Goal: Information Seeking & Learning: Learn about a topic

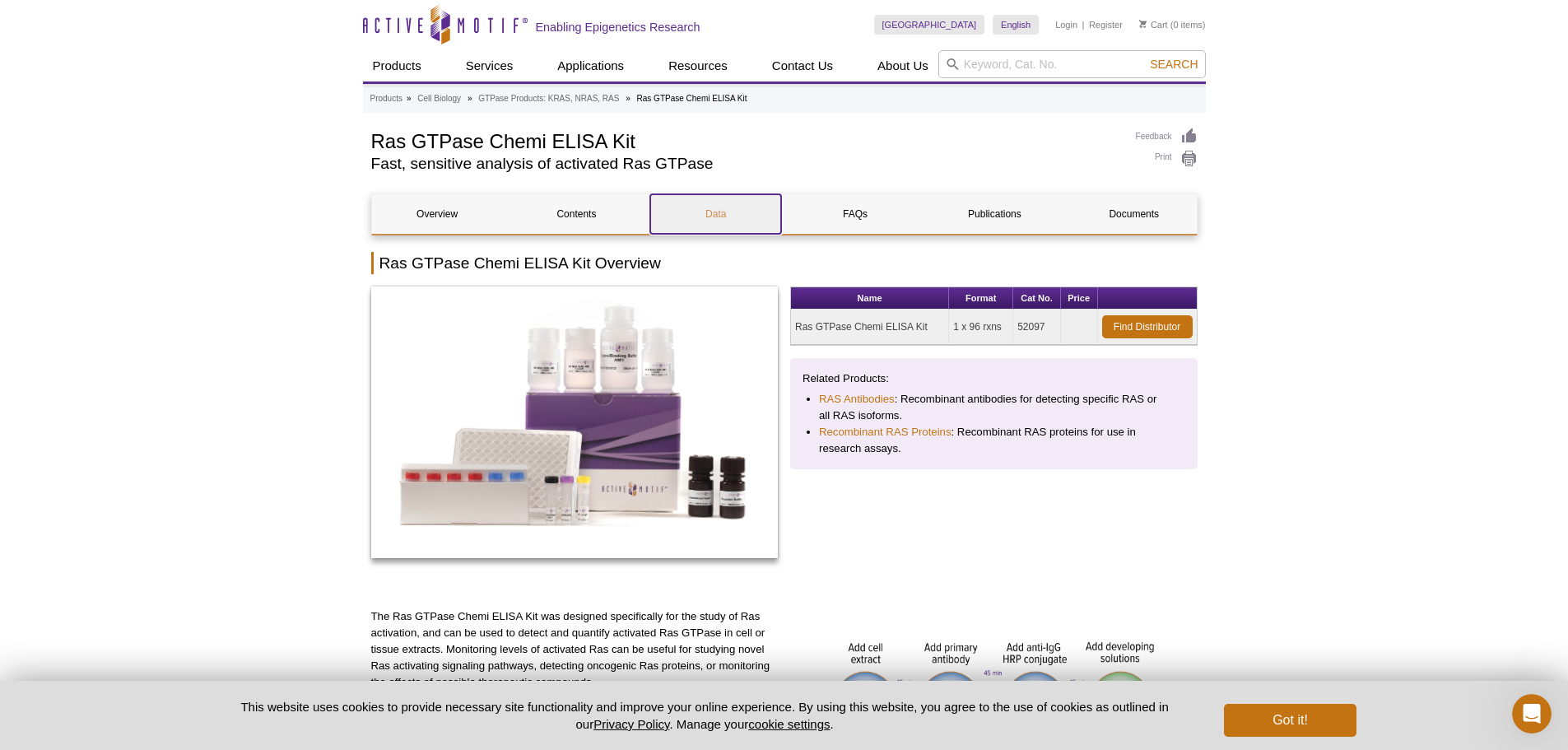
click at [724, 205] on link "Data" at bounding box center [715, 214] width 131 height 40
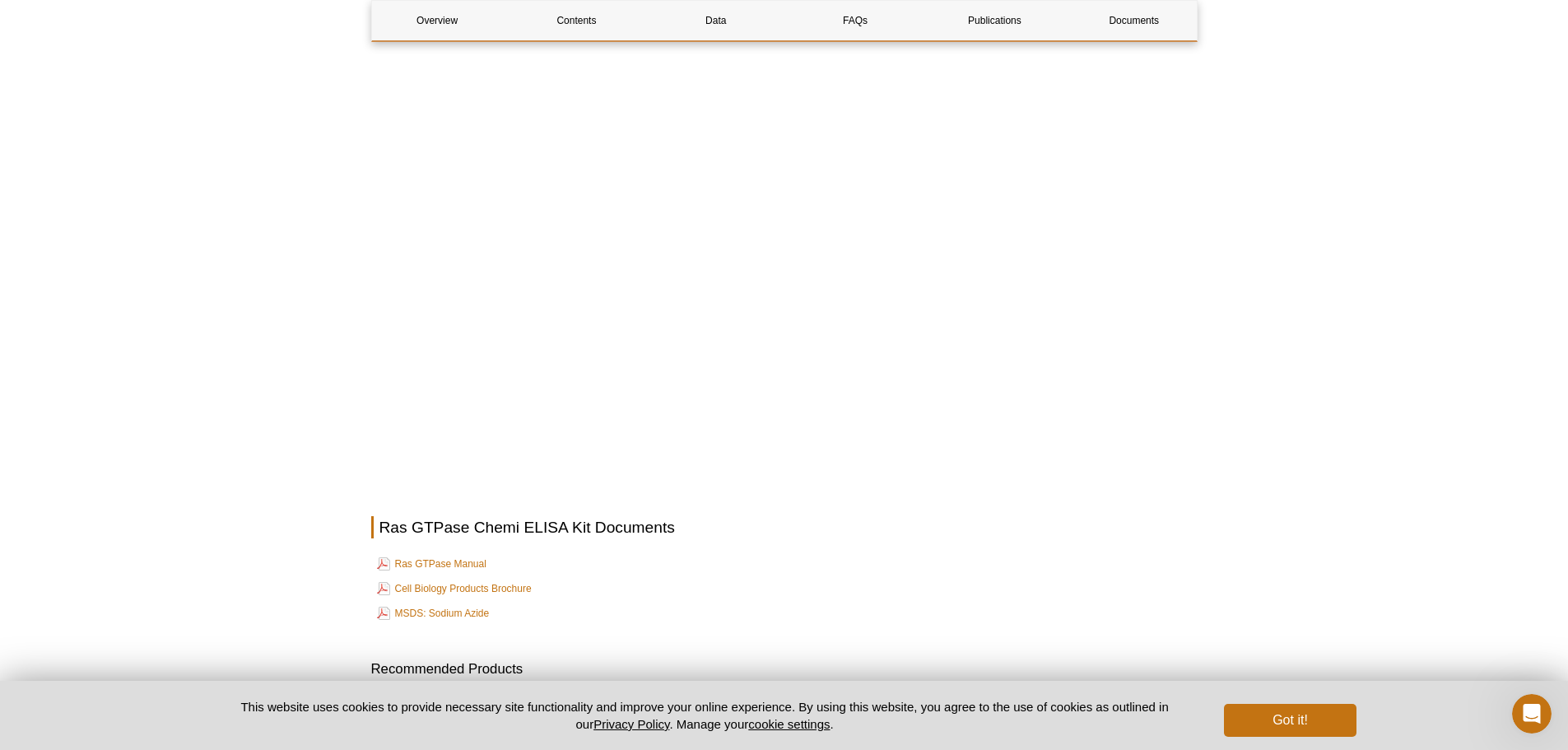
scroll to position [3048, 0]
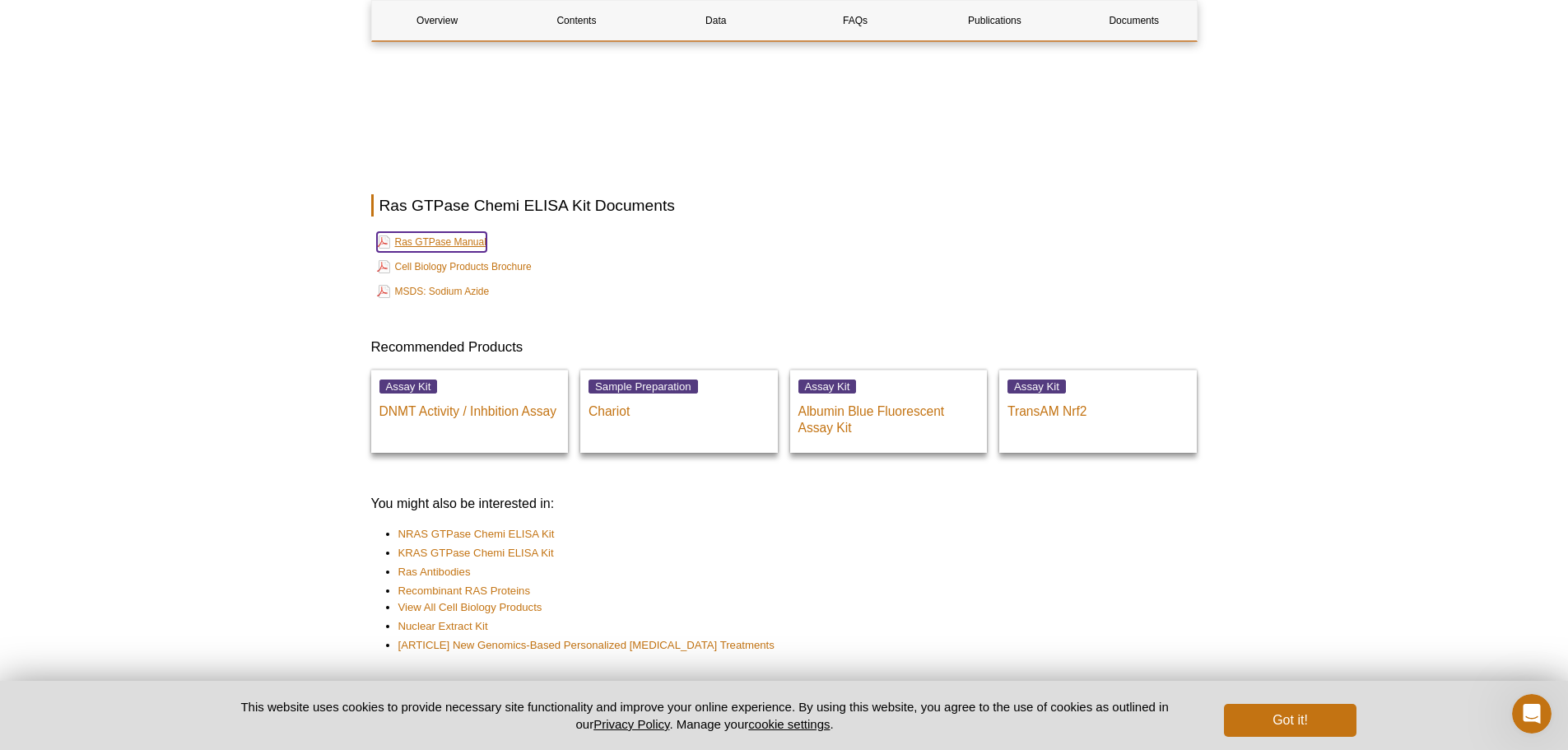
click at [472, 232] on link "Ras GTPase Manual" at bounding box center [431, 241] width 110 height 19
click at [507, 545] on link "KRAS GTPase Chemi ELISA Kit" at bounding box center [476, 554] width 156 height 17
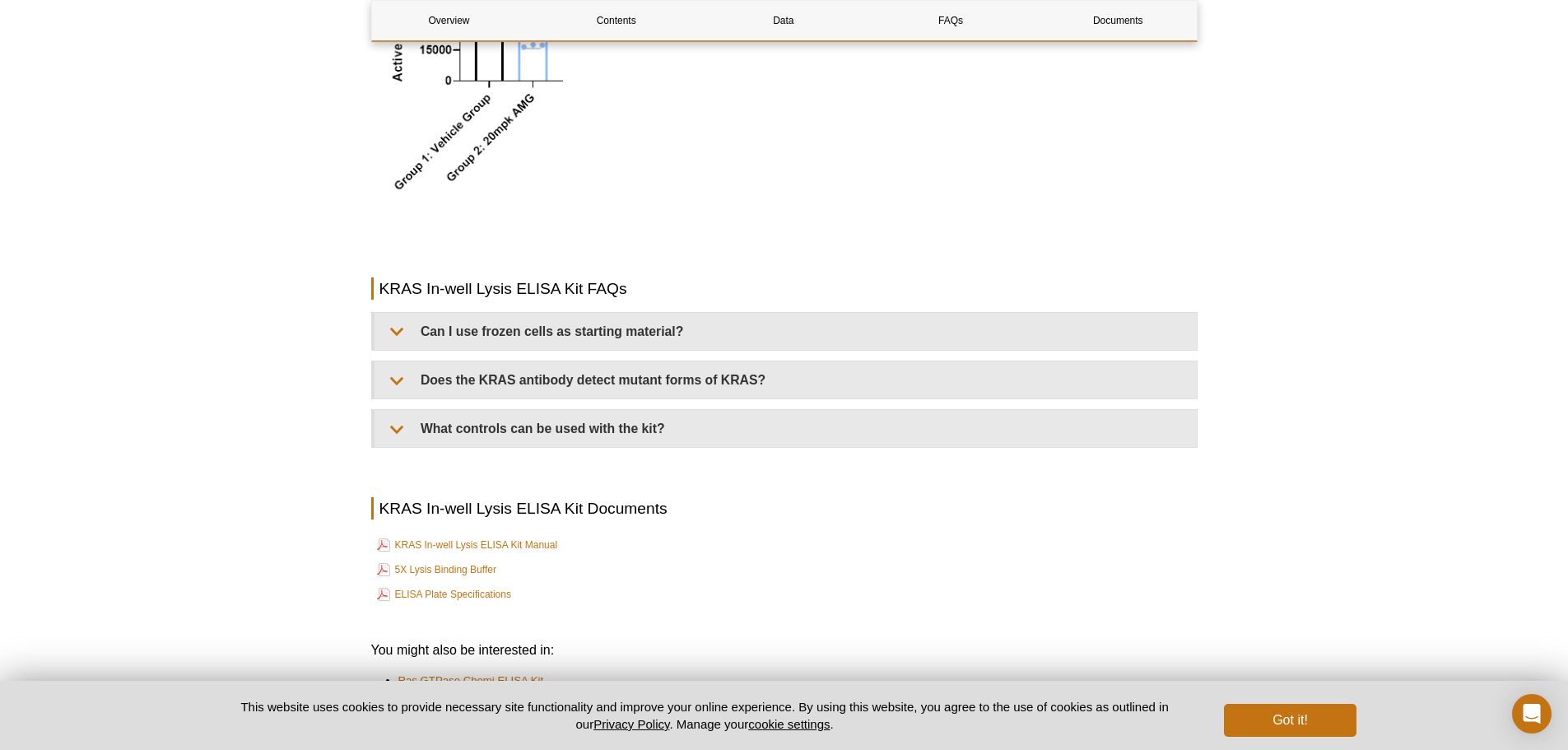
scroll to position [3357, 0]
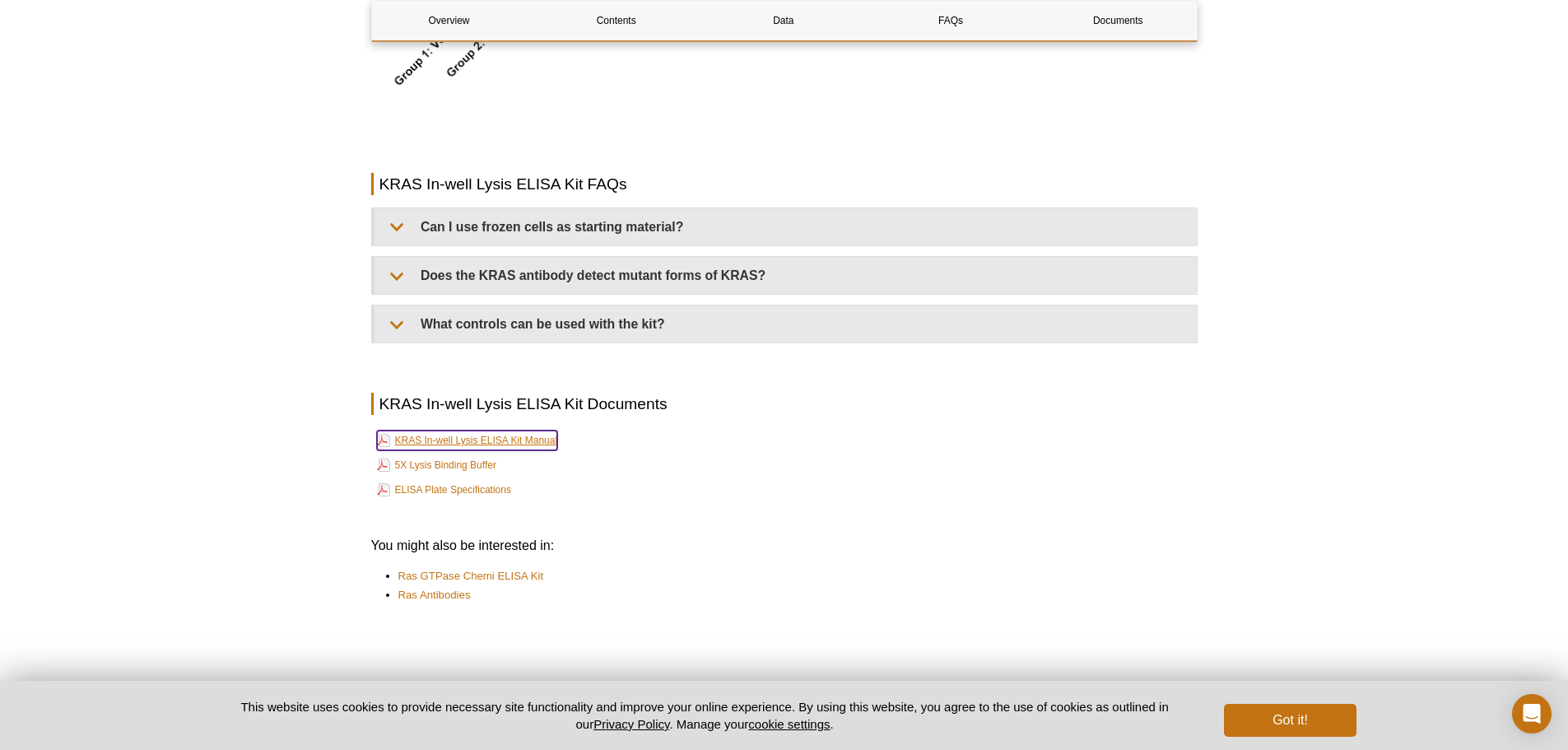
click at [505, 444] on link "KRAS In-well Lysis ELISA Kit Manual" at bounding box center [467, 440] width 181 height 19
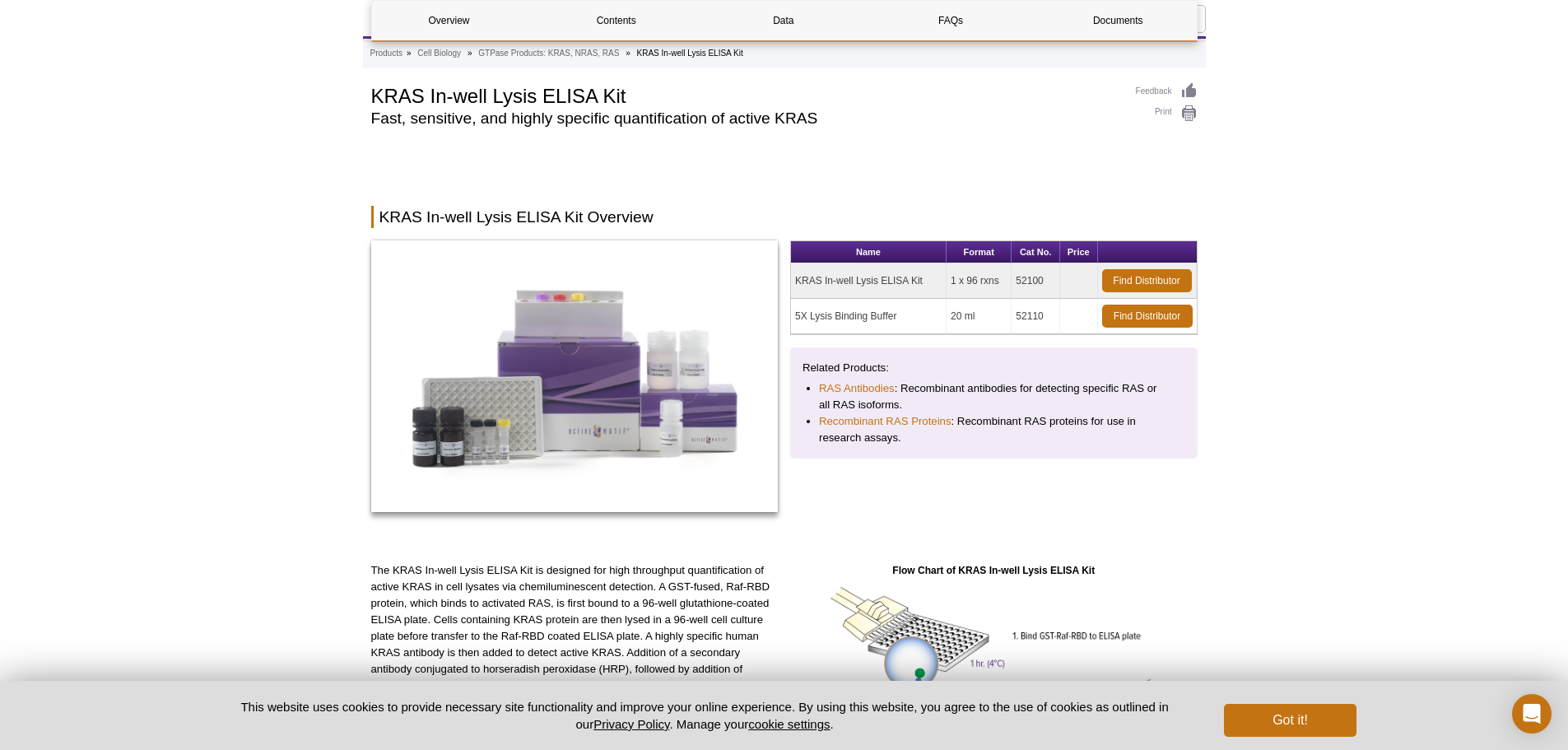
scroll to position [0, 0]
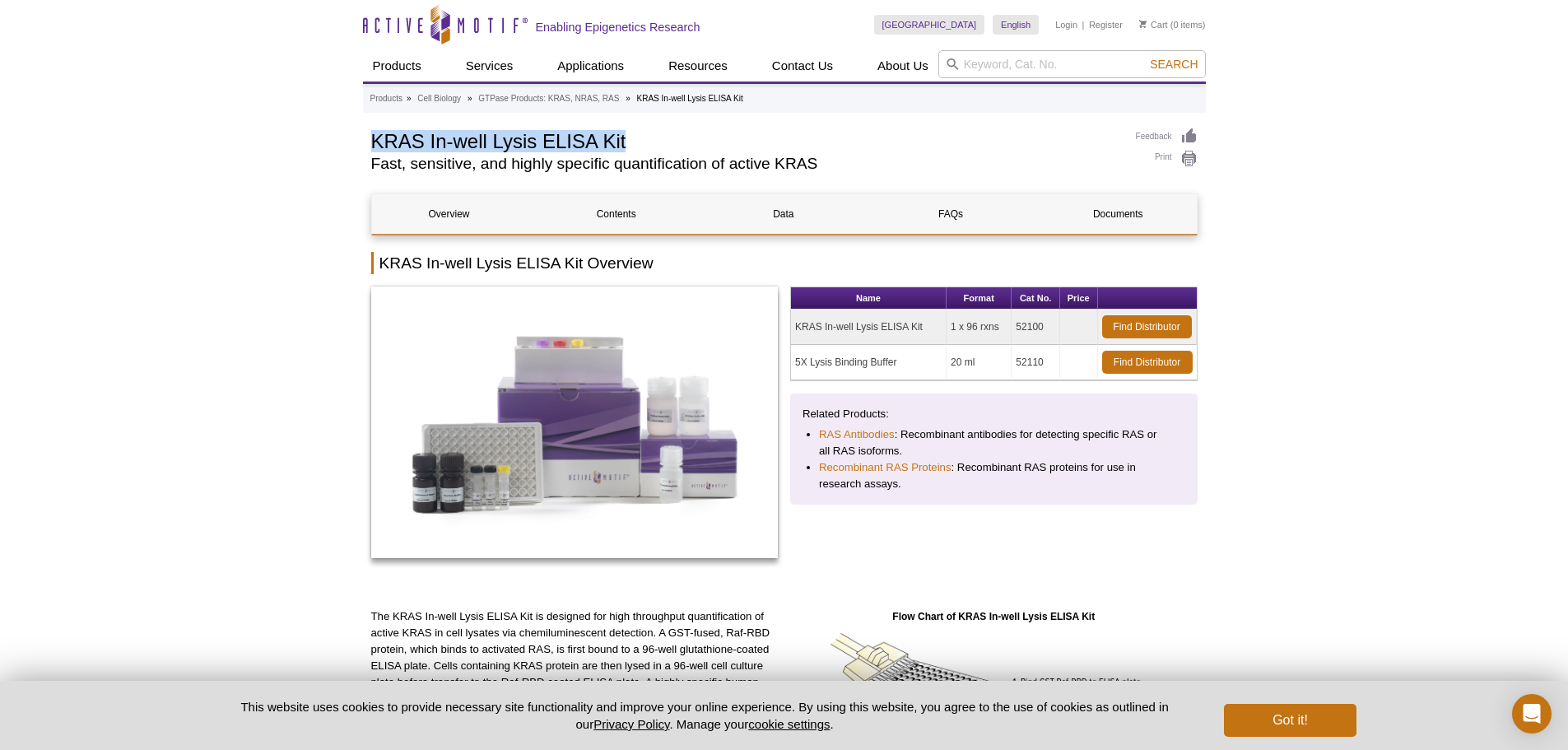
drag, startPoint x: 375, startPoint y: 137, endPoint x: 632, endPoint y: 142, distance: 257.0
click at [632, 142] on h1 "KRAS In-well Lysis ELISA Kit" at bounding box center [746, 139] width 748 height 24
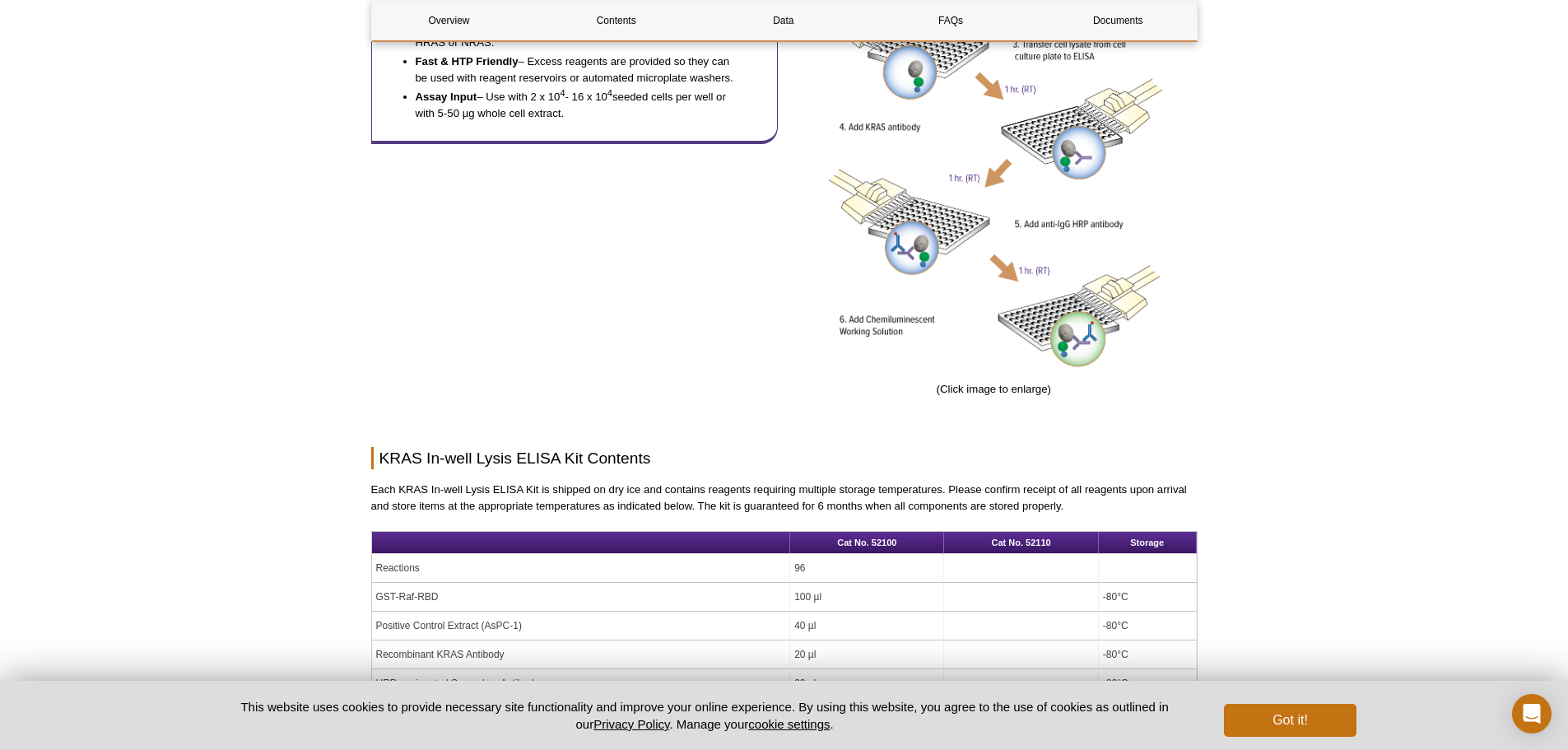
scroll to position [906, 0]
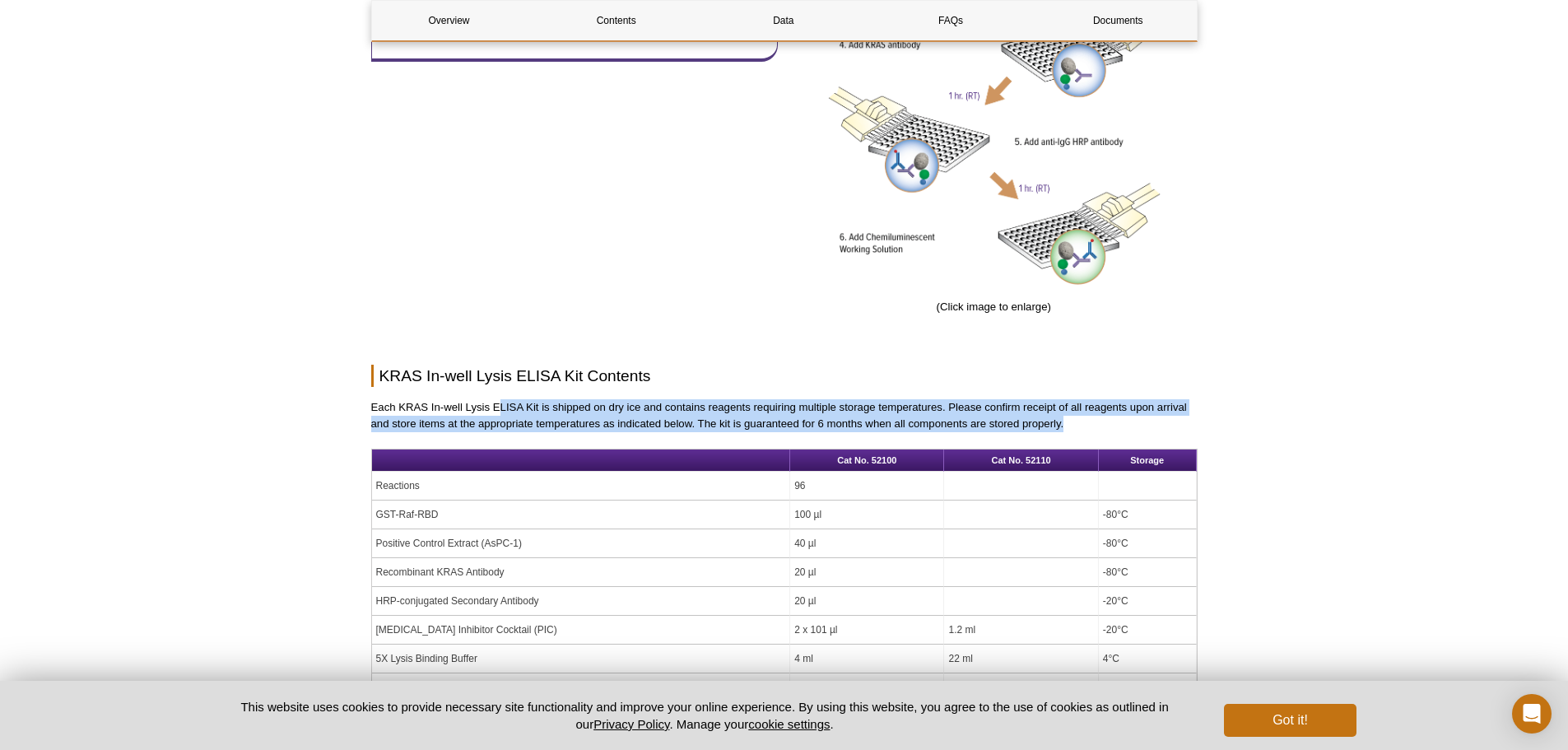
drag, startPoint x: 500, startPoint y: 407, endPoint x: 1068, endPoint y: 418, distance: 568.1
click at [1068, 418] on p "Each KRAS In-well Lysis ELISA Kit is shipped on dry ice and contains reagents r…" at bounding box center [784, 415] width 827 height 33
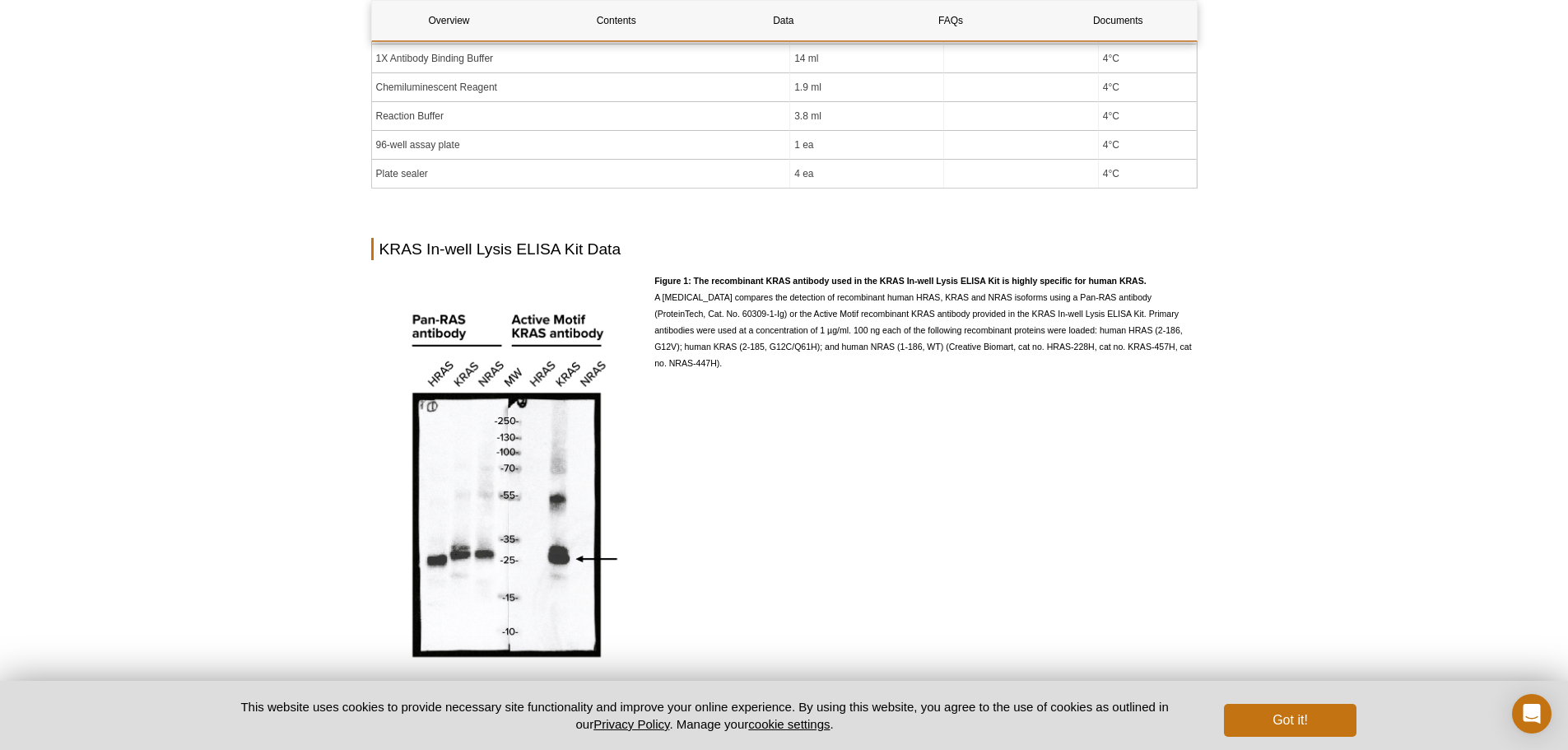
scroll to position [1564, 0]
drag, startPoint x: 705, startPoint y: 277, endPoint x: 1149, endPoint y: 281, distance: 444.0
click at [1149, 281] on p "Figure 1: The recombinant KRAS antibody used in the KRAS In-well Lysis ELISA Ki…" at bounding box center [926, 320] width 543 height 99
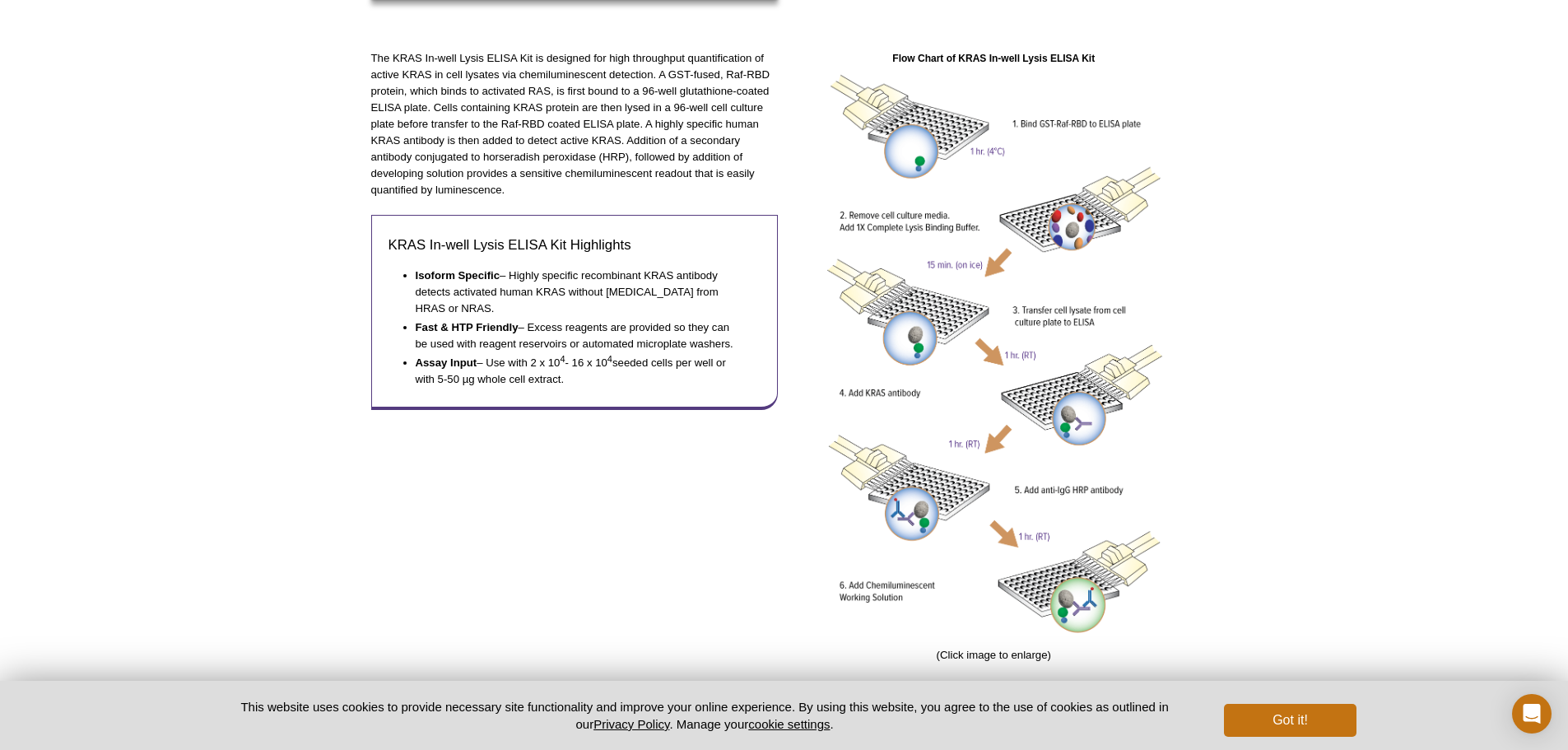
scroll to position [0, 0]
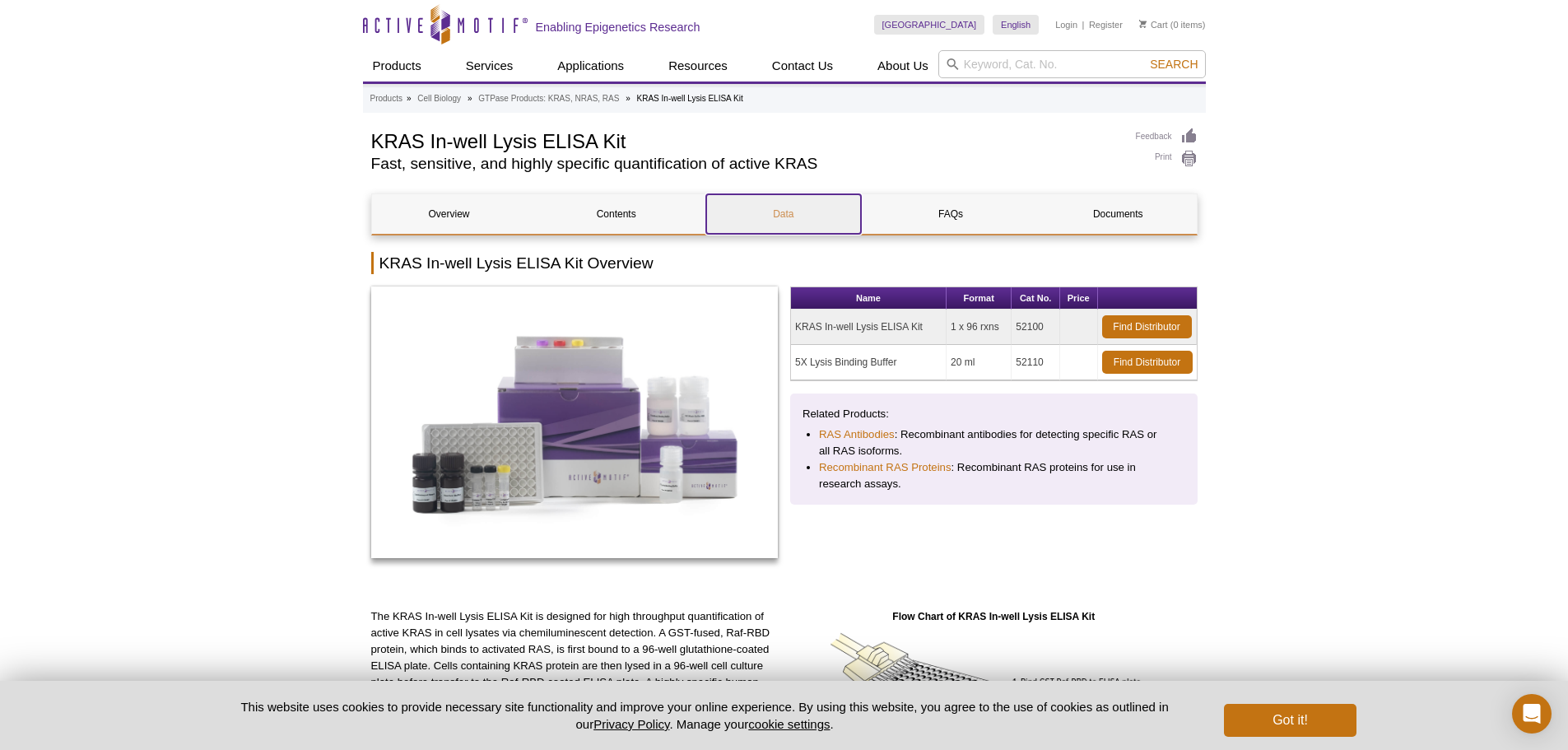
click at [776, 222] on link "Data" at bounding box center [784, 214] width 155 height 40
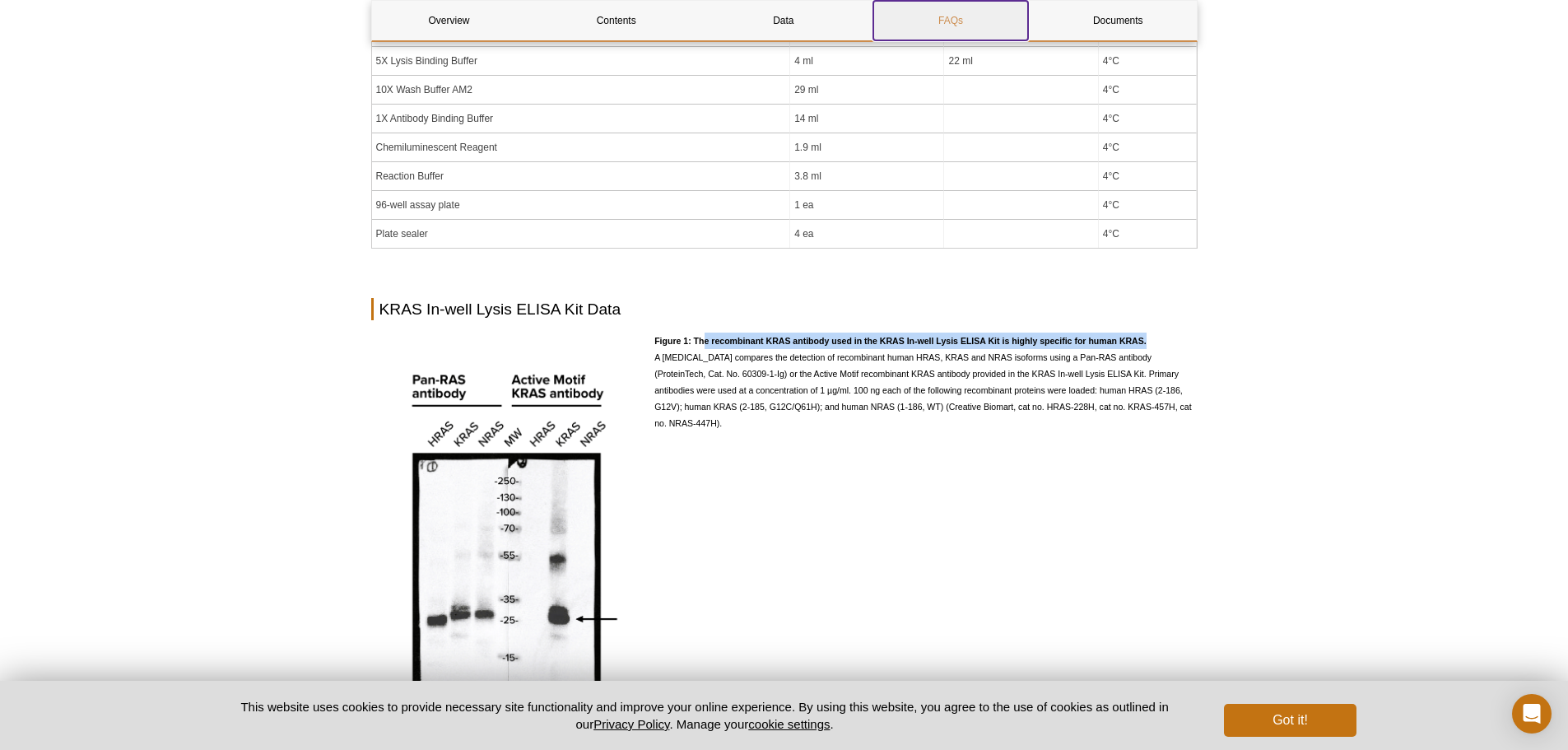
click at [945, 19] on link "FAQs" at bounding box center [950, 20] width 155 height 40
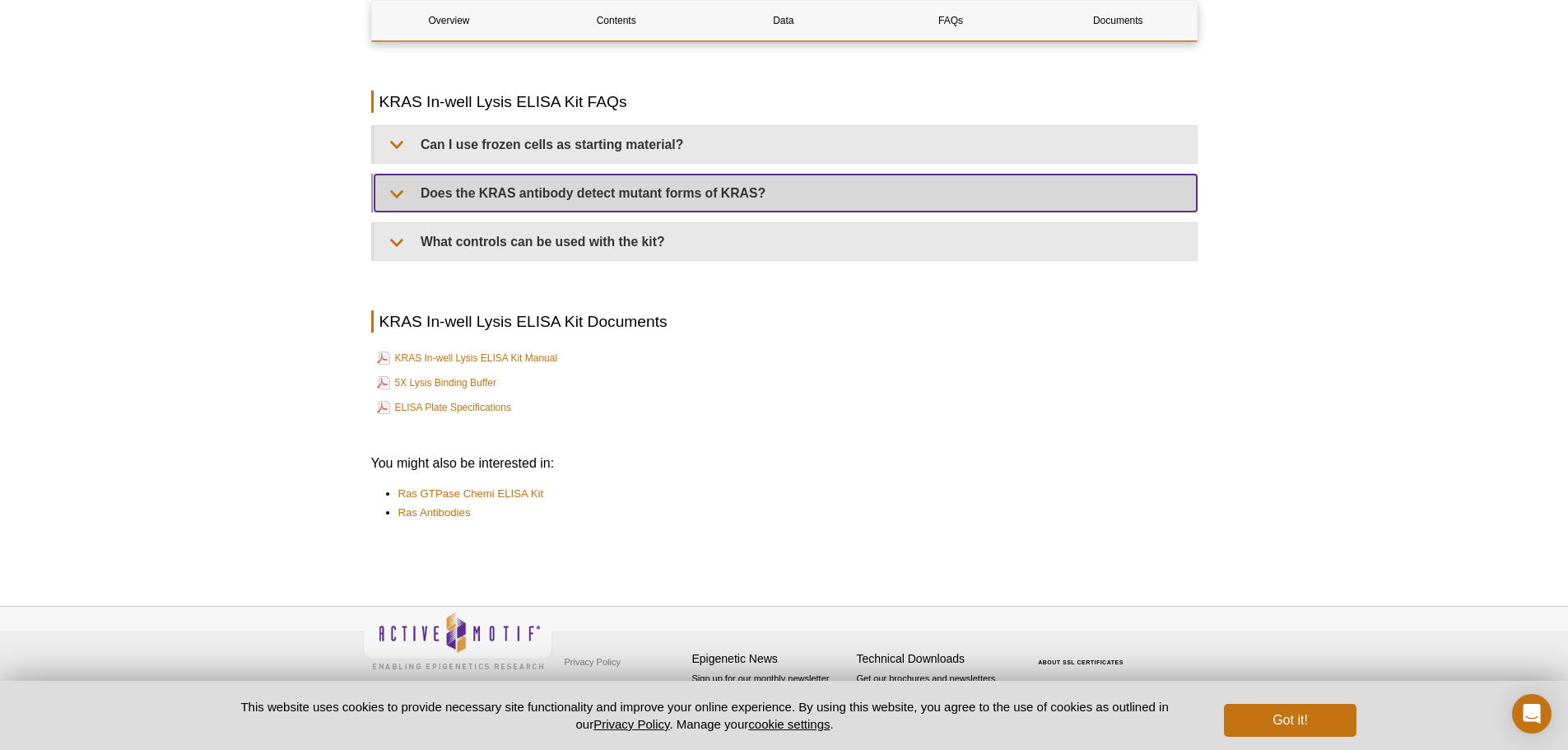
click at [396, 187] on summary "Does the KRAS antibody detect mutant forms of KRAS?" at bounding box center [785, 193] width 822 height 37
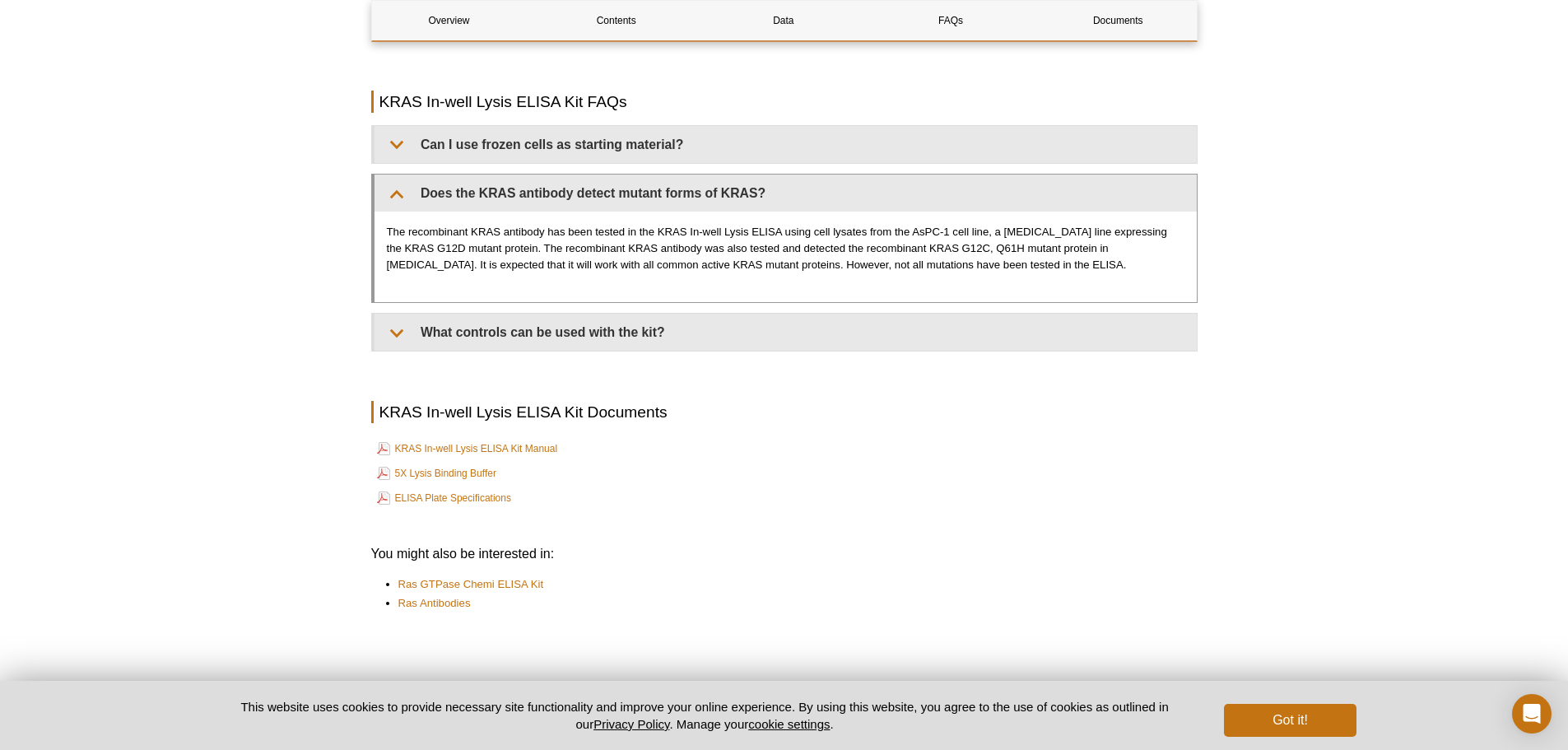
drag, startPoint x: 401, startPoint y: 247, endPoint x: 1158, endPoint y: 267, distance: 757.3
click at [1158, 267] on p "The recombinant KRAS antibody has been tested in the KRAS In-well Lysis ELISA u…" at bounding box center [785, 249] width 798 height 50
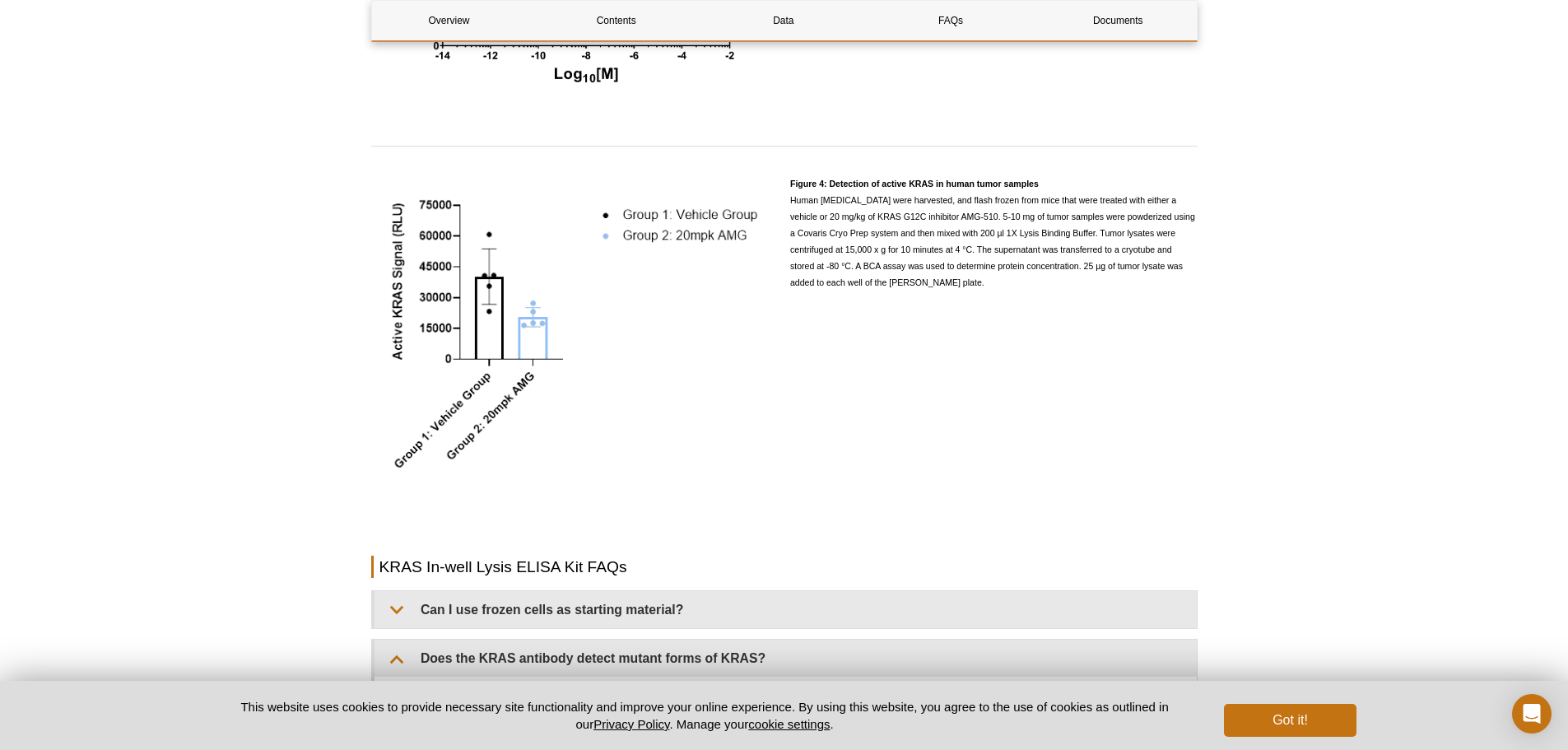
scroll to position [2945, 0]
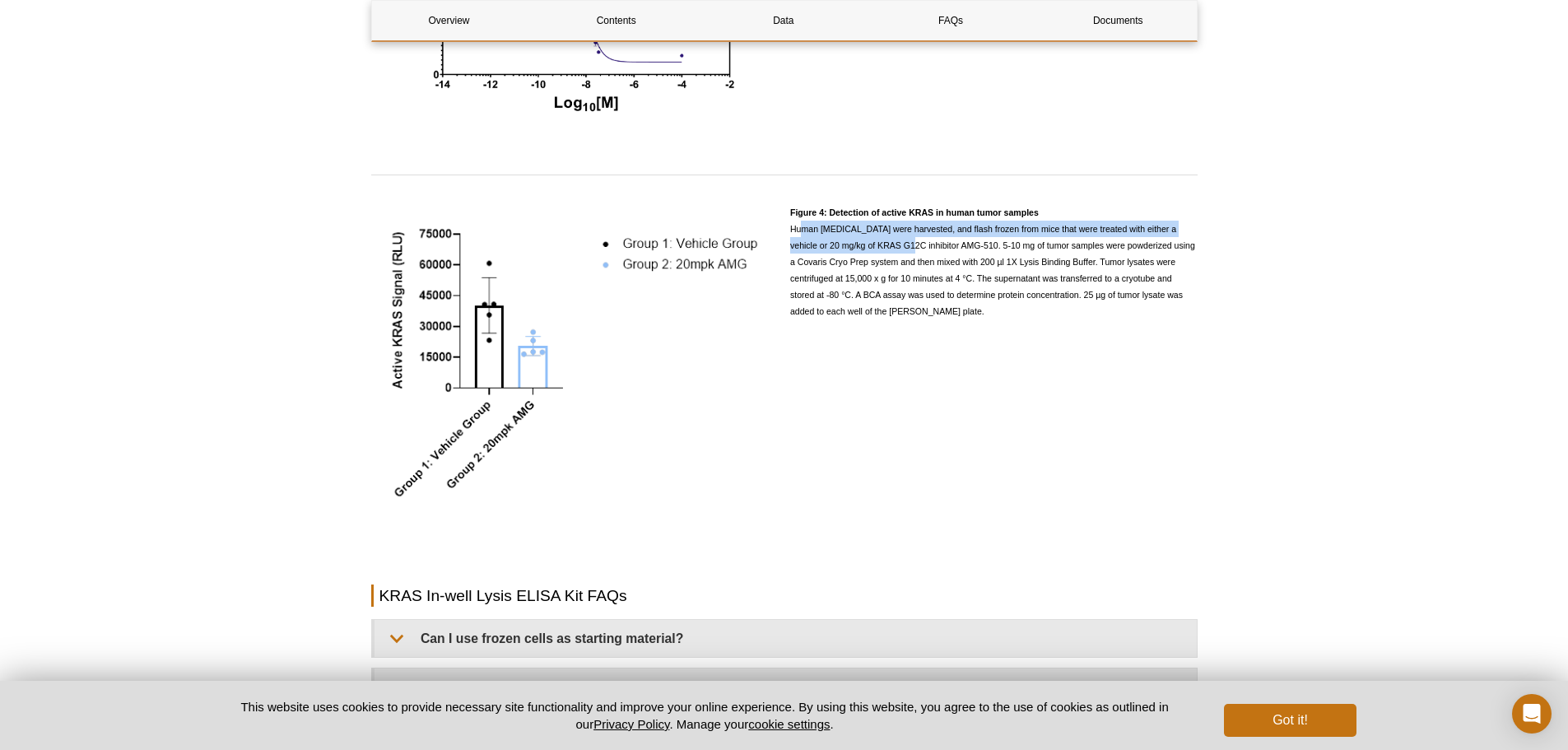
drag, startPoint x: 795, startPoint y: 226, endPoint x: 893, endPoint y: 249, distance: 100.7
click at [893, 249] on span "Figure 4: Detection of active KRAS in human tumor samples Human [MEDICAL_DATA] …" at bounding box center [993, 261] width 405 height 109
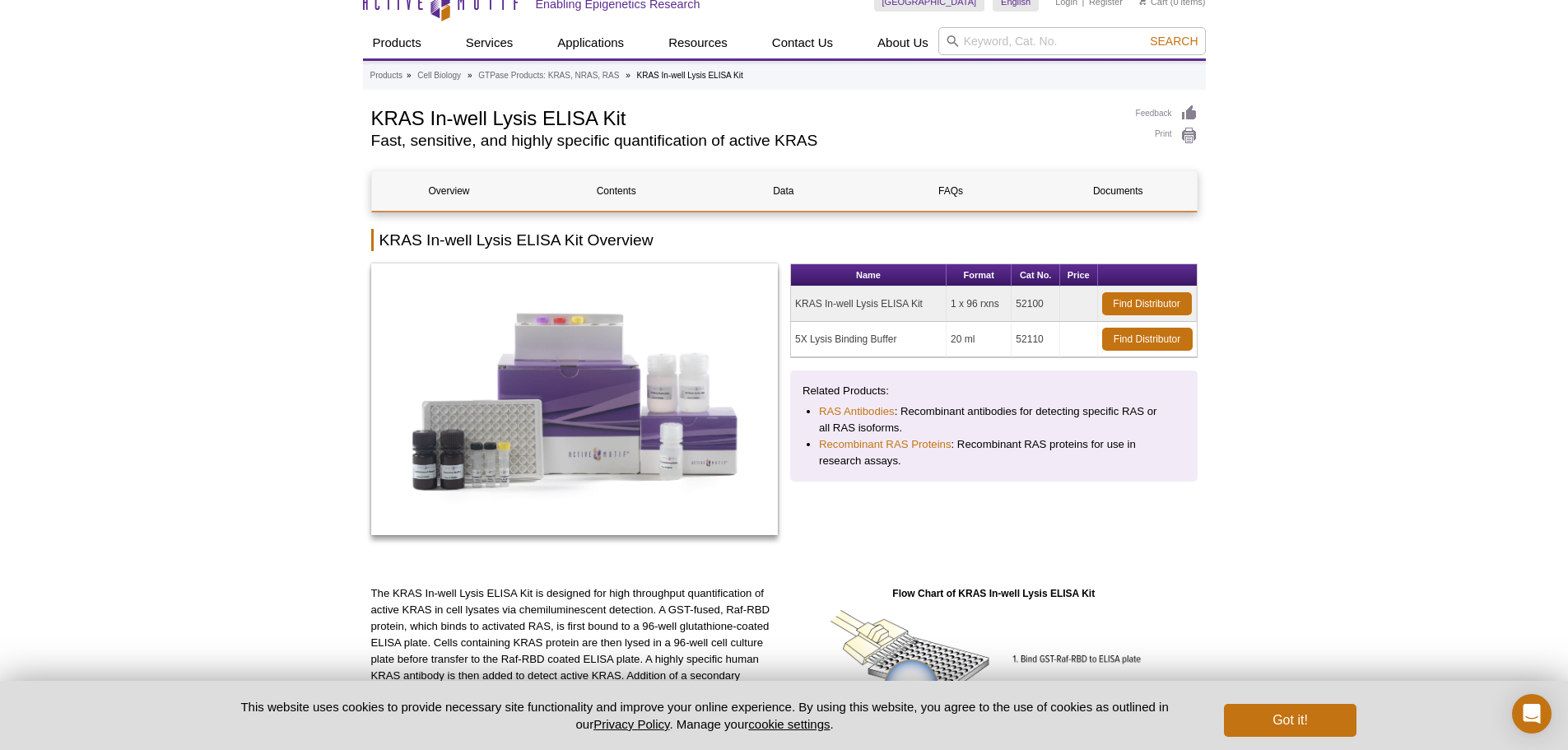
scroll to position [0, 0]
